Goal: Go to known website: Access a specific website the user already knows

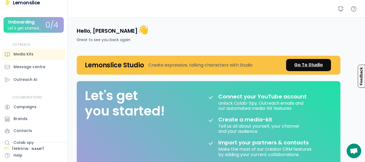
click at [304, 64] on div "Go To Studio" at bounding box center [308, 65] width 29 height 6
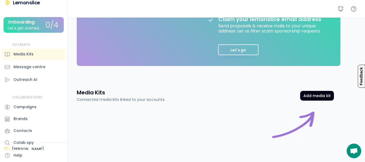
scroll to position [162, 0]
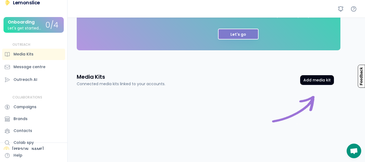
click at [239, 37] on button "Let's go" at bounding box center [238, 34] width 41 height 11
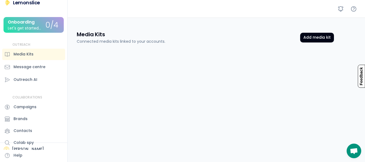
scroll to position [0, 0]
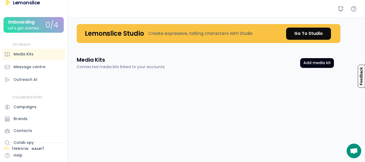
click at [28, 26] on div "Let's get started..." at bounding box center [24, 28] width 33 height 4
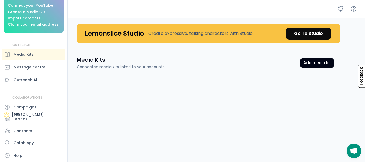
click at [316, 33] on div "Go To Studio" at bounding box center [308, 33] width 29 height 6
